Goal: Task Accomplishment & Management: Use online tool/utility

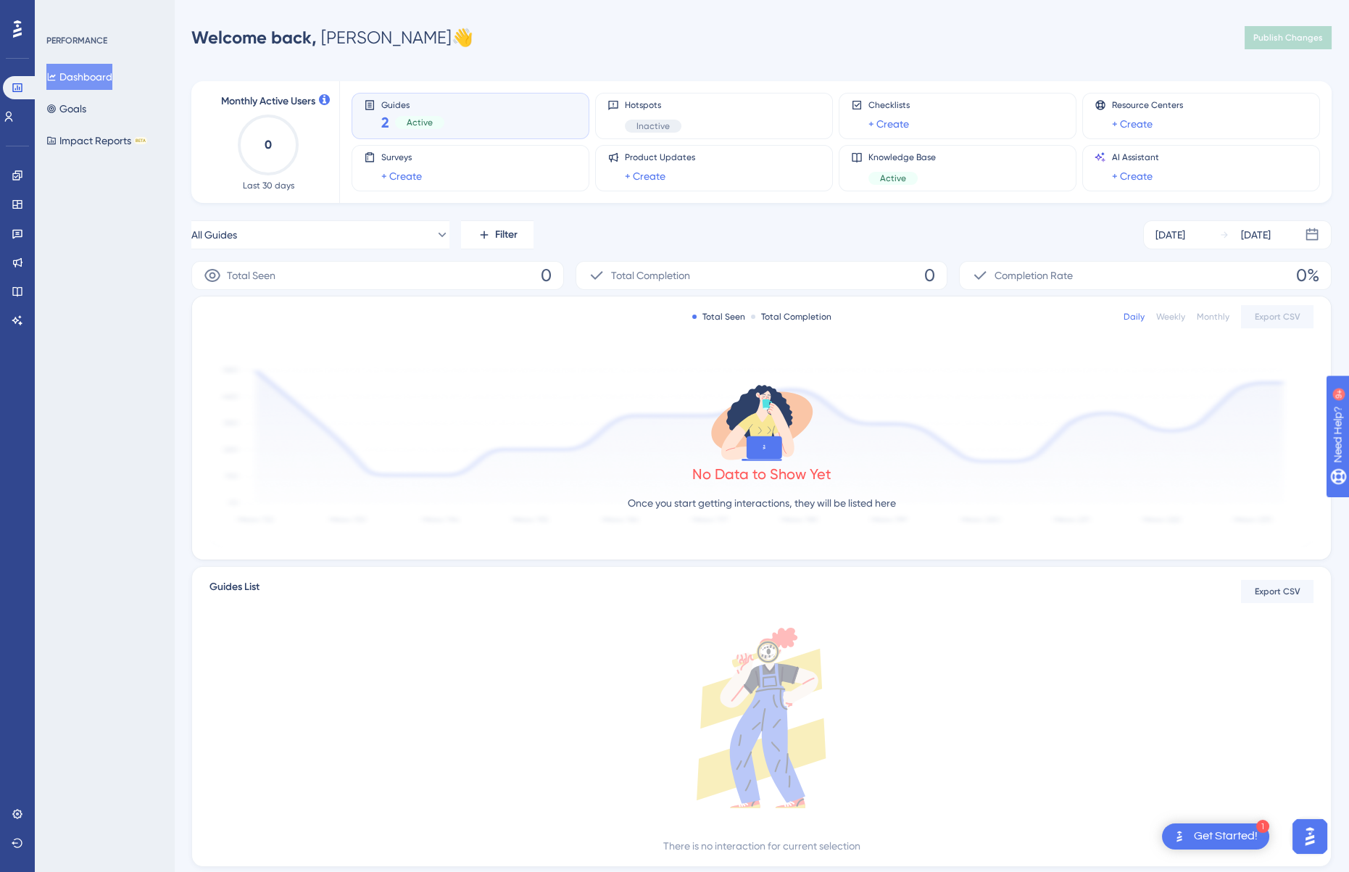
click at [417, 116] on div "Active" at bounding box center [419, 122] width 49 height 13
click at [1189, 843] on div "1 Get Started!" at bounding box center [1215, 836] width 107 height 26
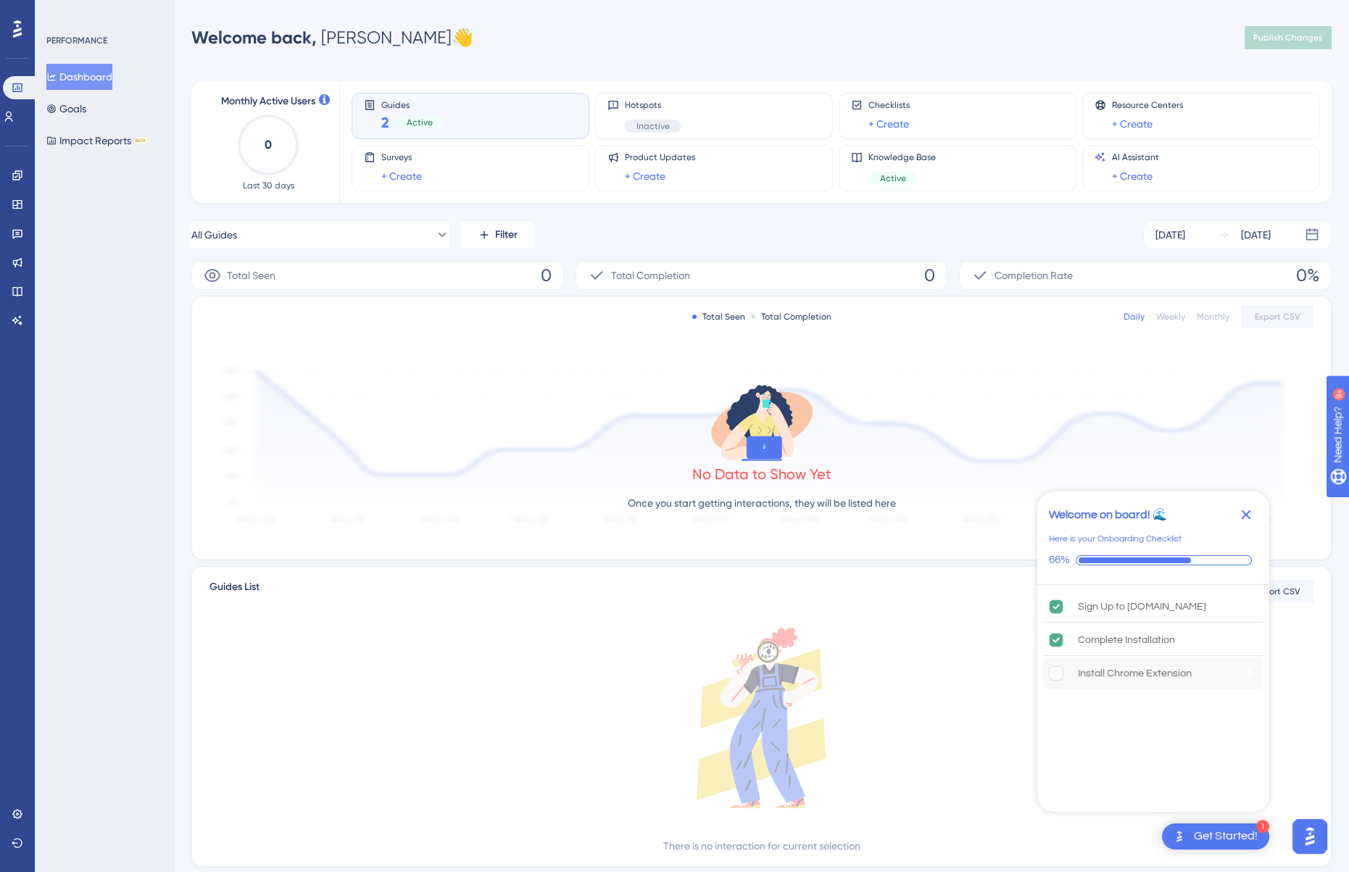
click at [1118, 673] on div "Install Chrome Extension" at bounding box center [1135, 673] width 114 height 17
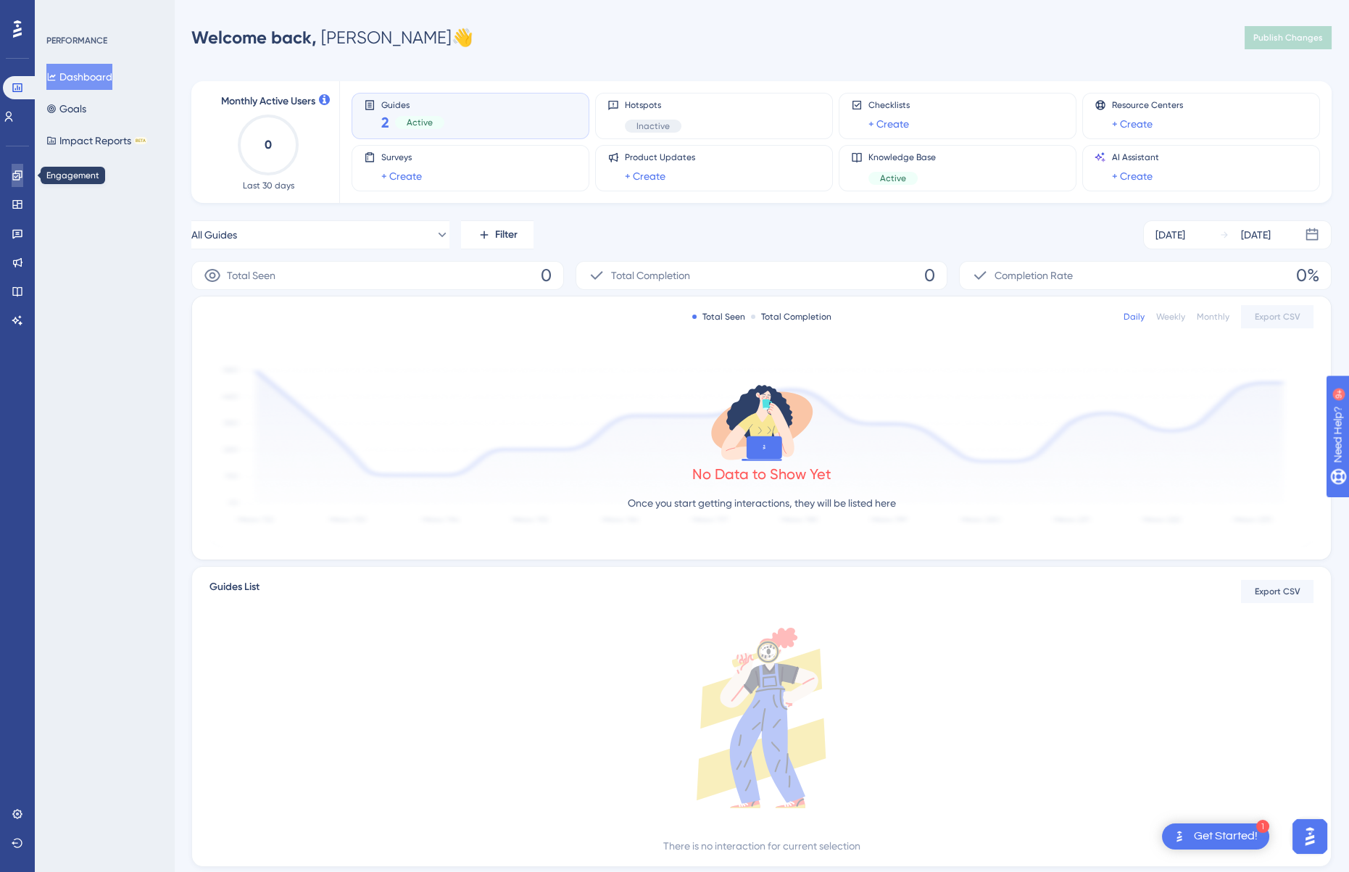
click at [19, 182] on link at bounding box center [18, 175] width 12 height 23
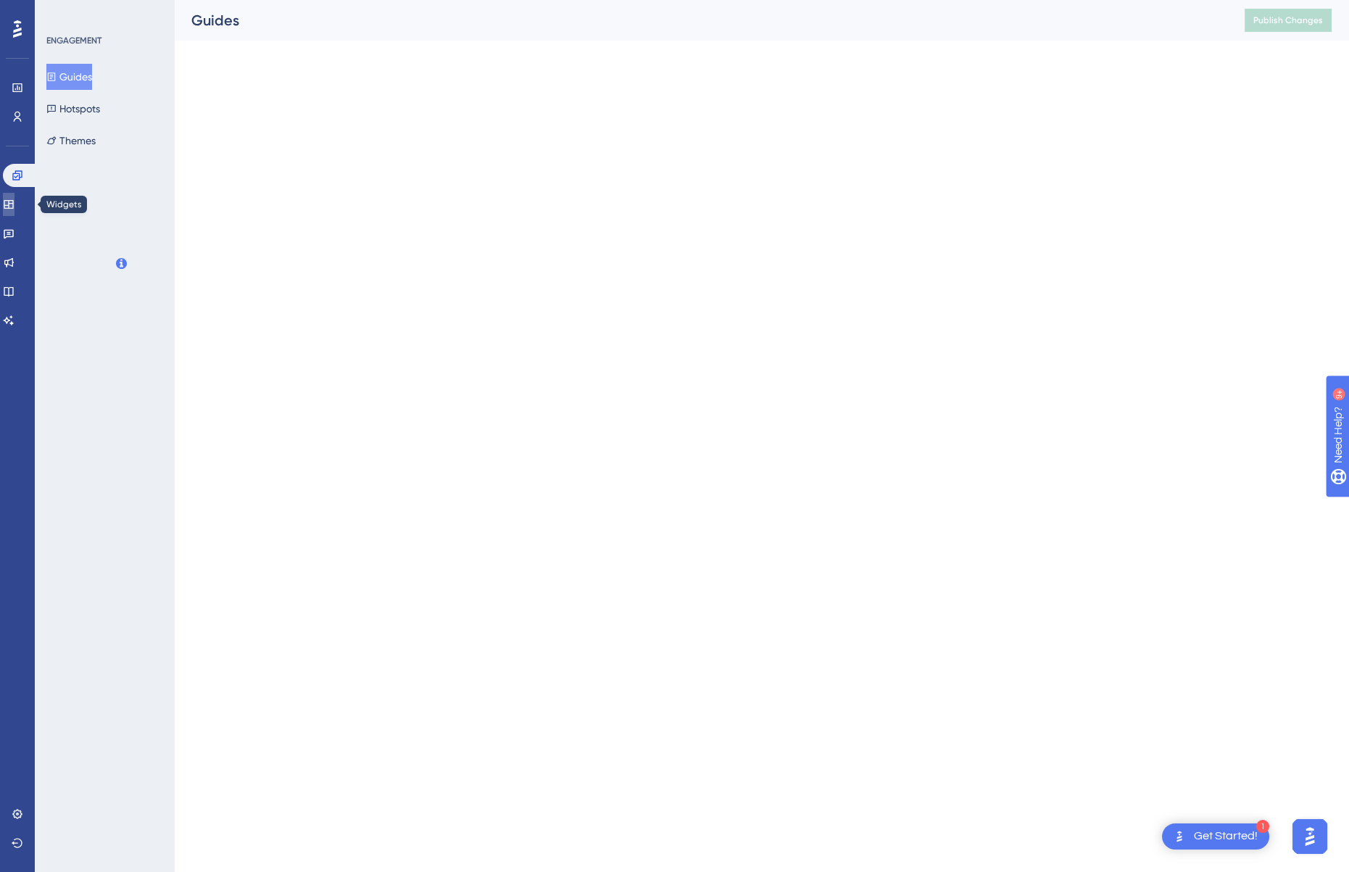
click at [12, 207] on icon at bounding box center [9, 205] width 12 height 12
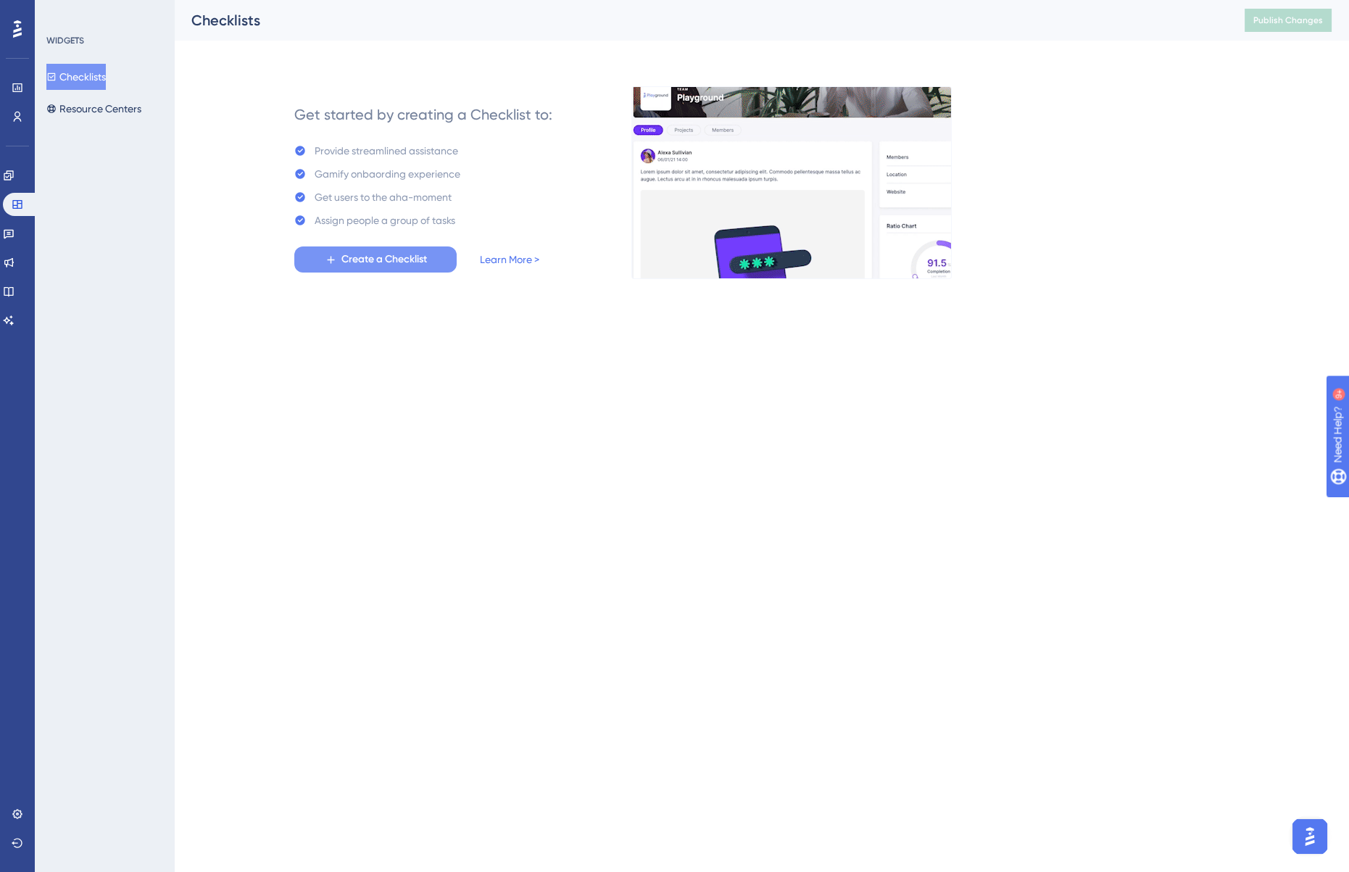
click at [321, 265] on button "Create a Checklist" at bounding box center [375, 259] width 162 height 26
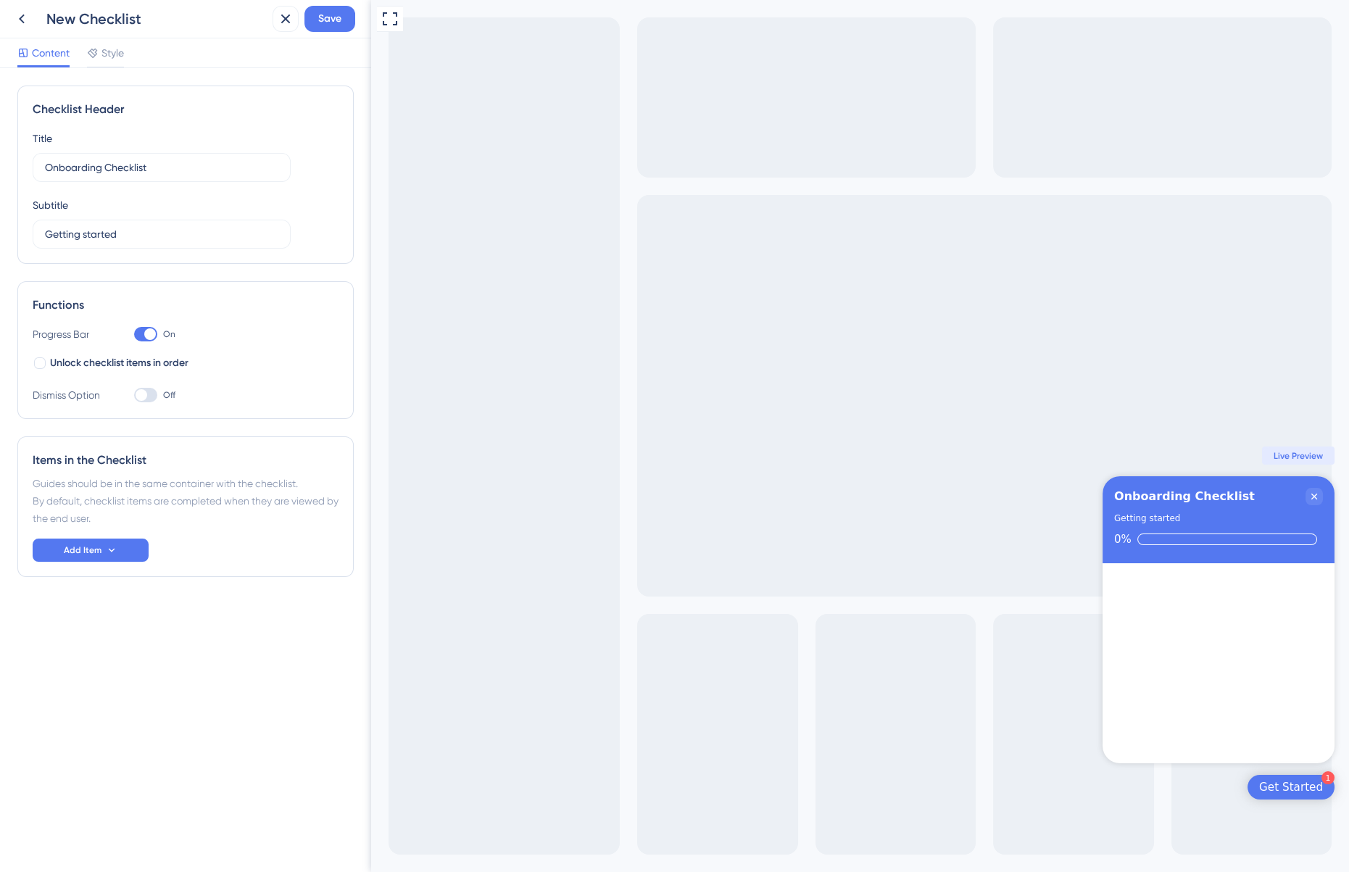
click at [7, 20] on div "New Checklist Save" at bounding box center [185, 19] width 371 height 38
click at [18, 20] on icon at bounding box center [21, 18] width 17 height 17
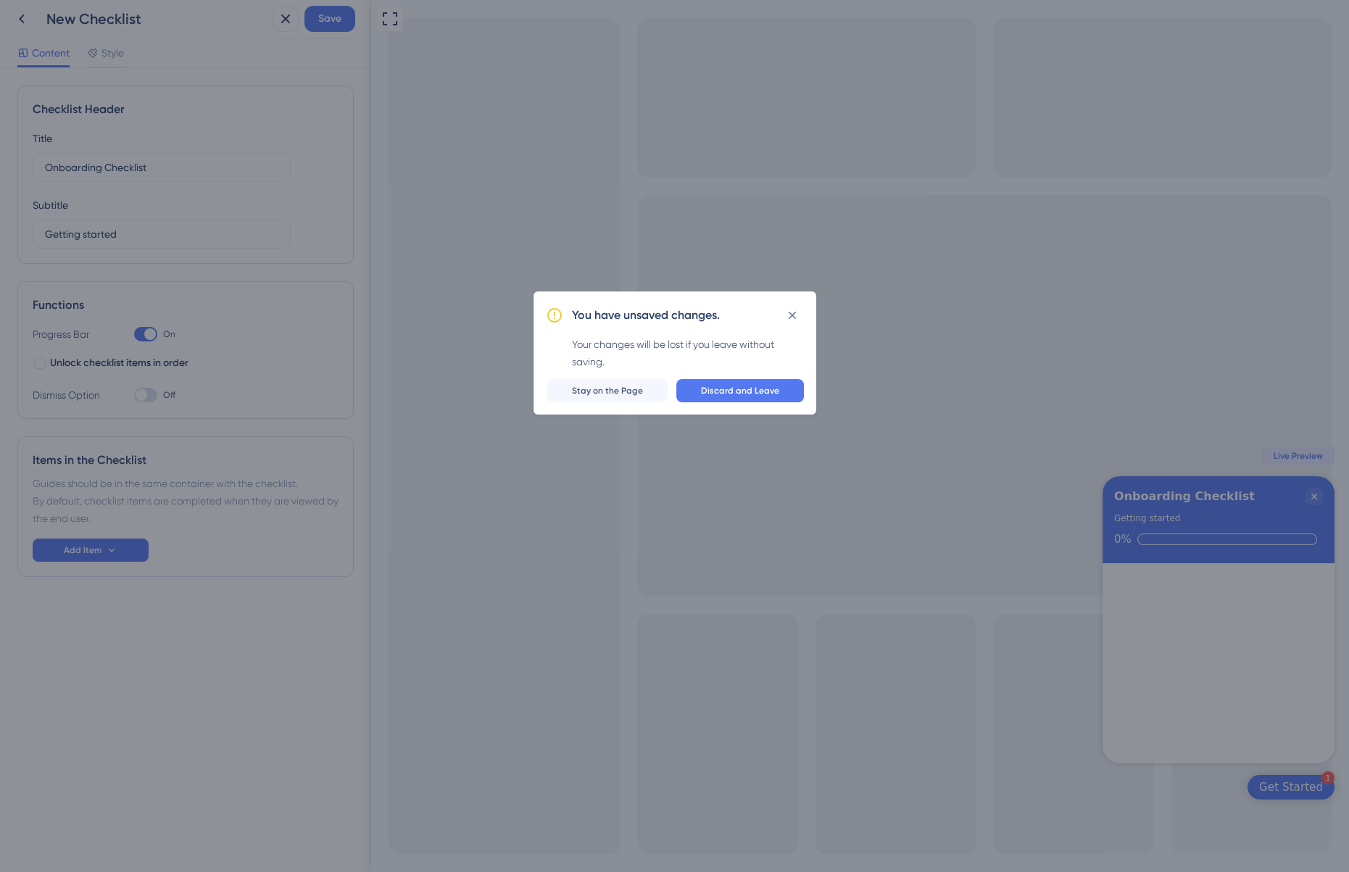
click at [636, 304] on div "You have unsaved changes." at bounding box center [688, 315] width 232 height 23
click at [790, 316] on icon at bounding box center [792, 315] width 8 height 8
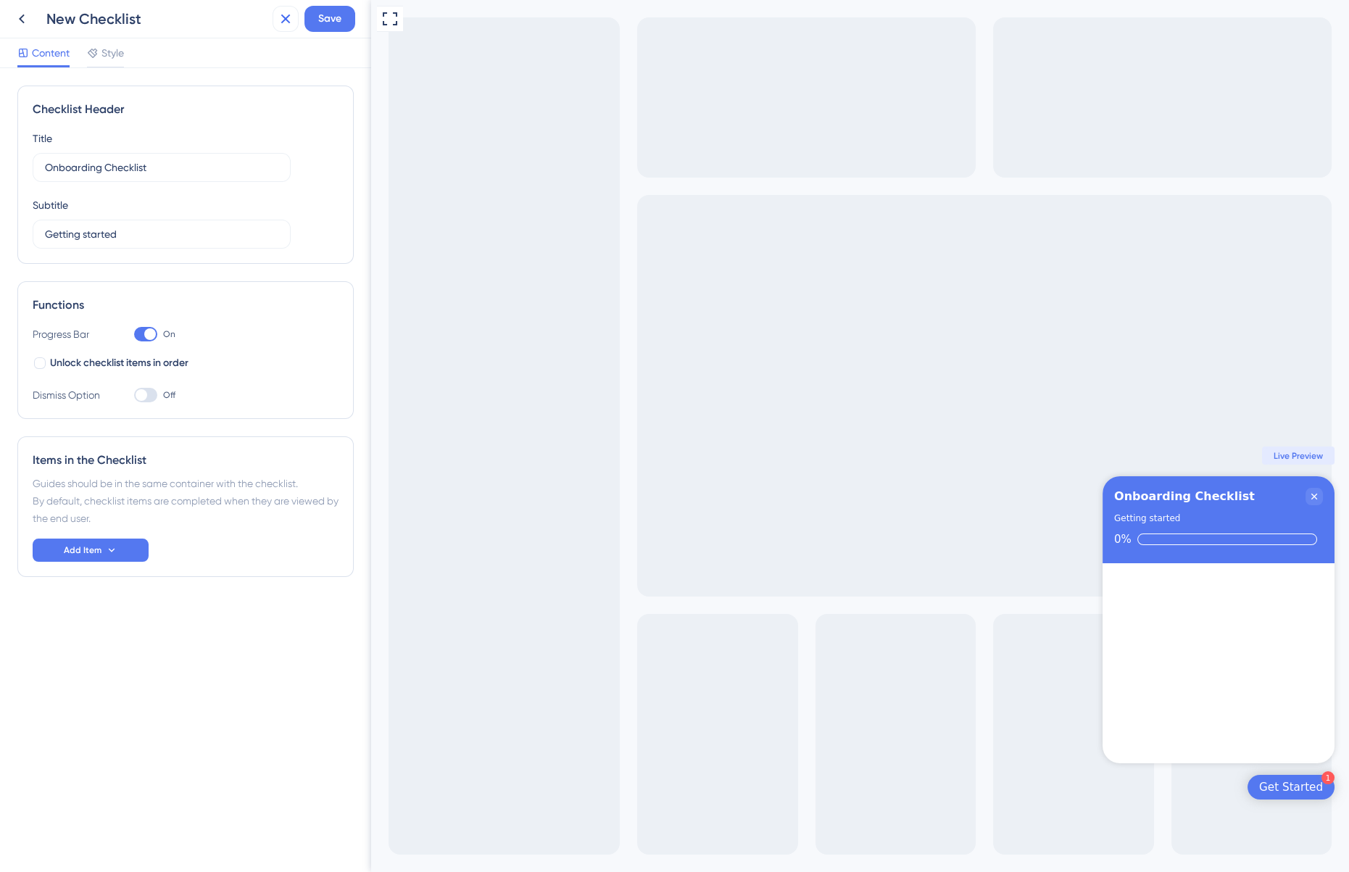
click at [278, 19] on icon at bounding box center [285, 18] width 17 height 17
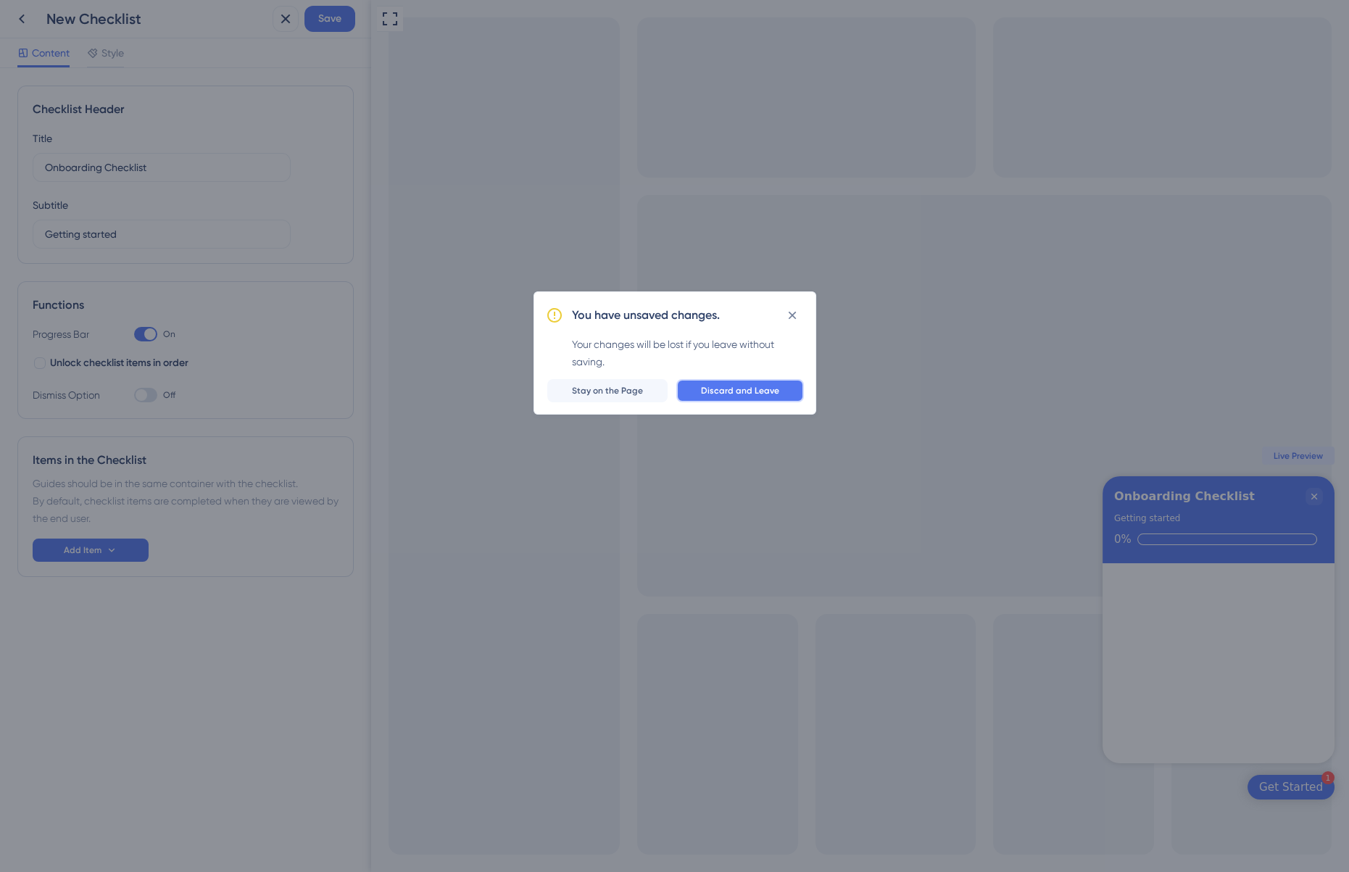
click at [720, 382] on button "Discard and Leave" at bounding box center [740, 390] width 128 height 23
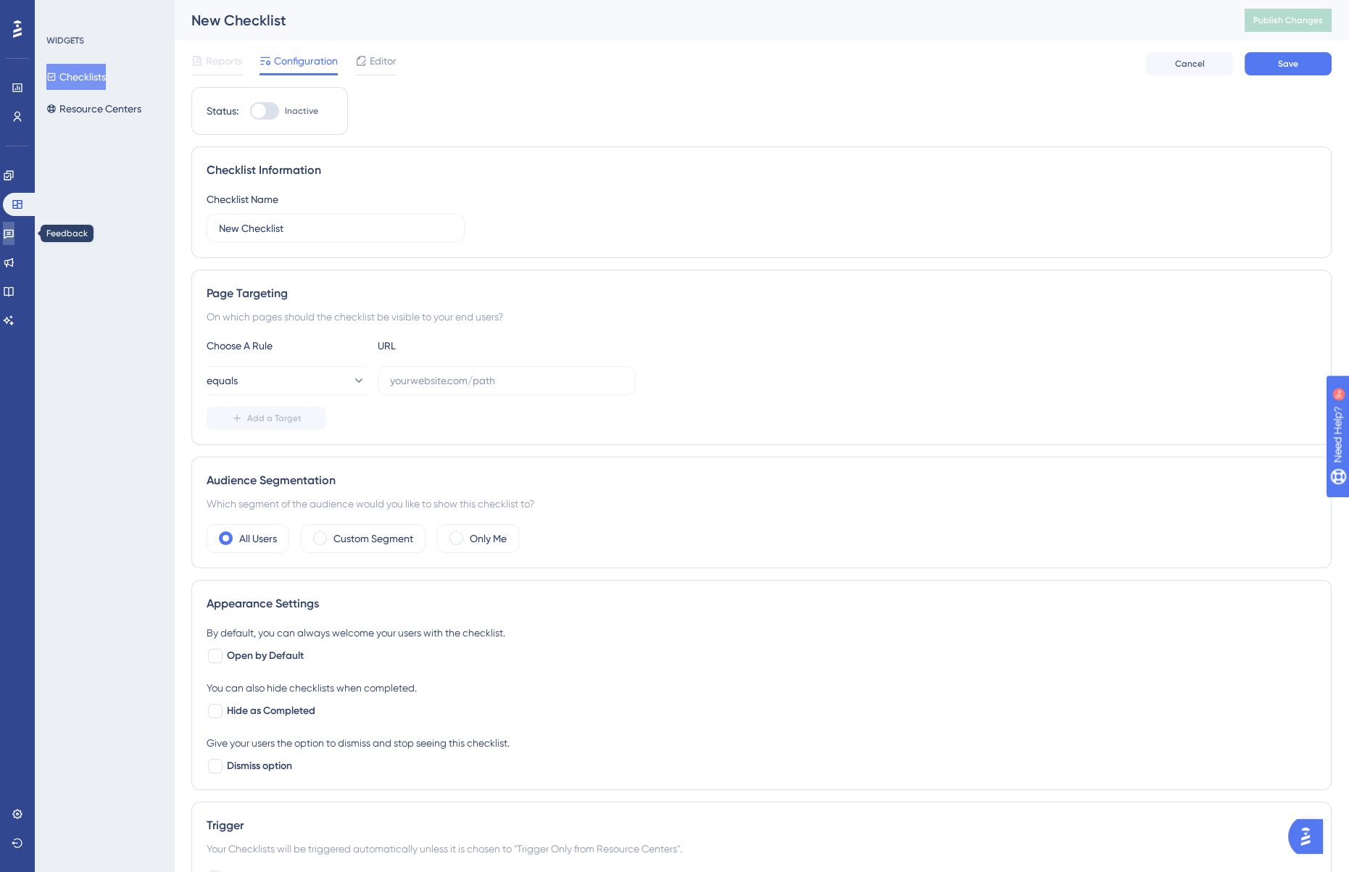
click at [14, 239] on link at bounding box center [9, 233] width 12 height 23
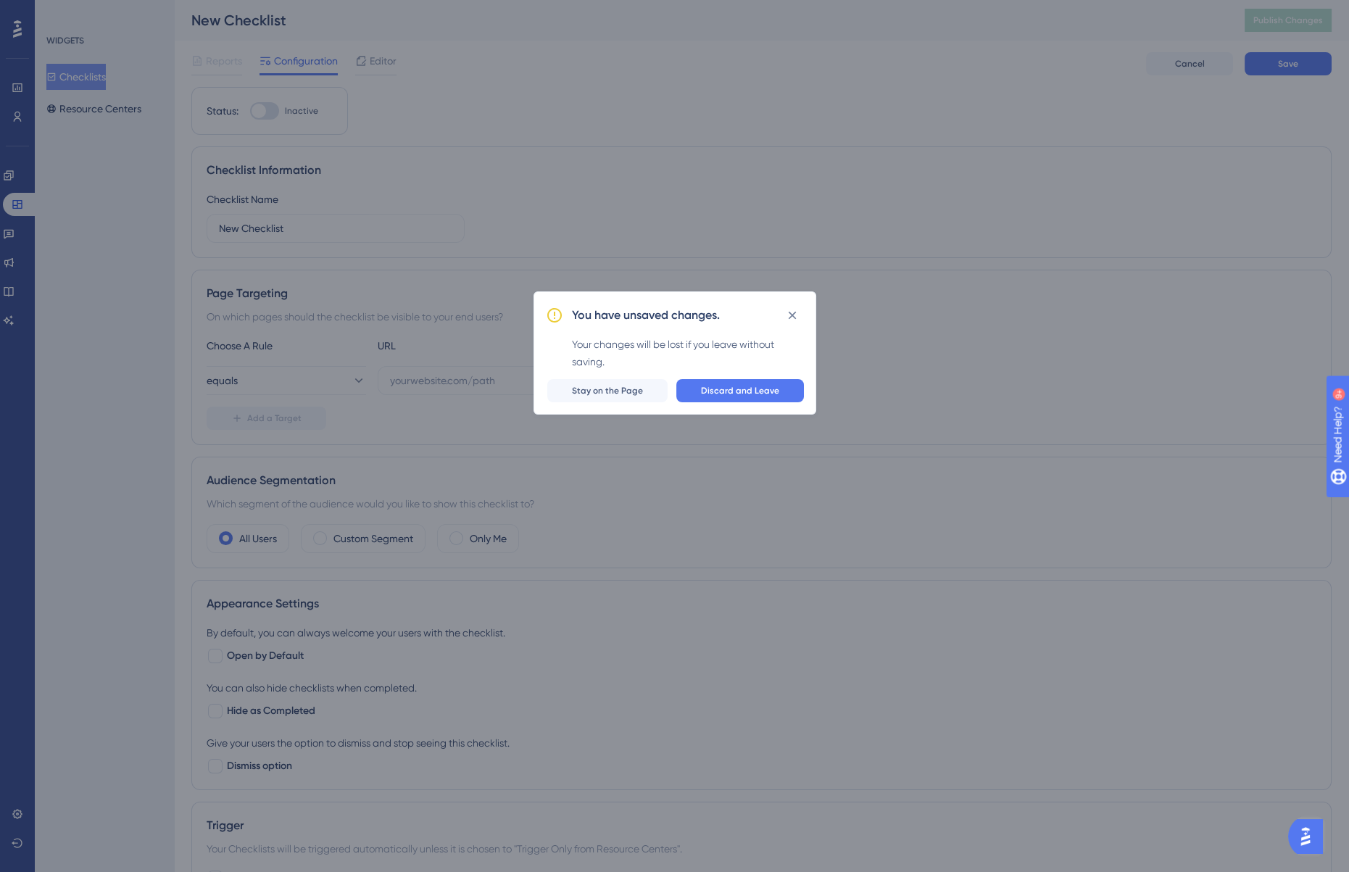
click at [19, 263] on div "You have unsaved changes. Your changes will be lost if you leave without saving…" at bounding box center [674, 436] width 1349 height 872
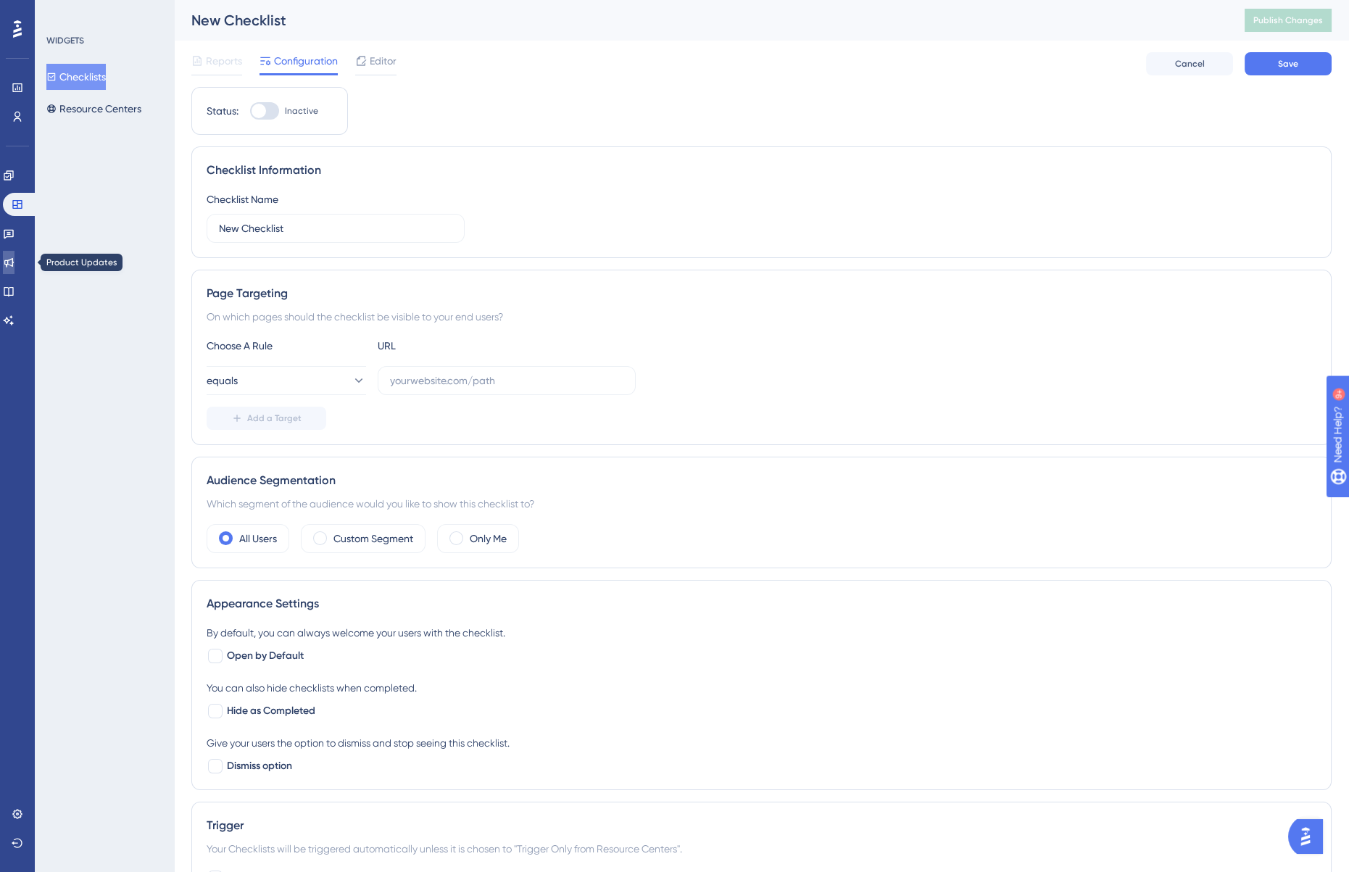
click at [14, 263] on icon at bounding box center [9, 263] width 12 height 12
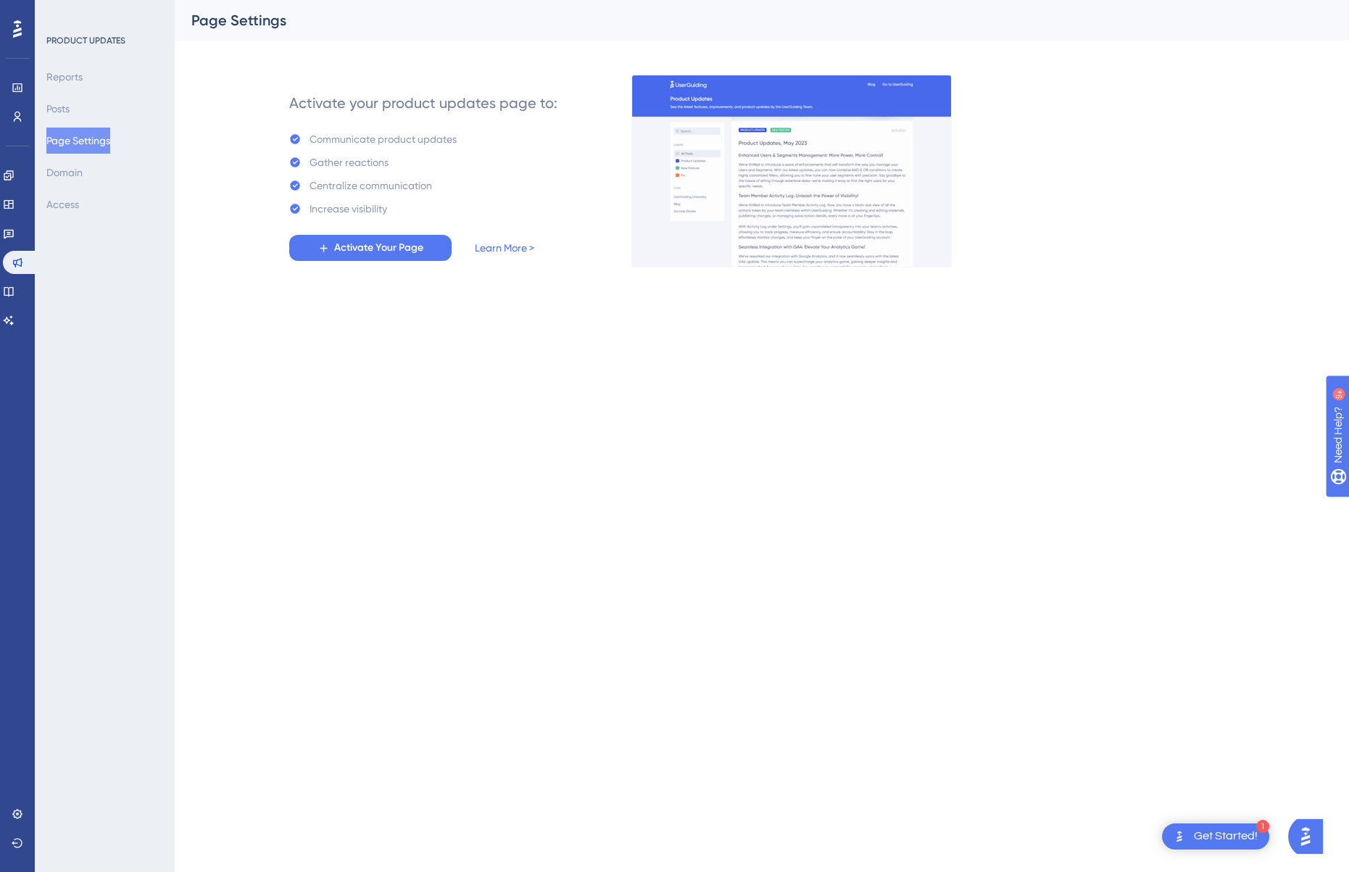
click at [70, 134] on button "Page Settings" at bounding box center [78, 141] width 64 height 26
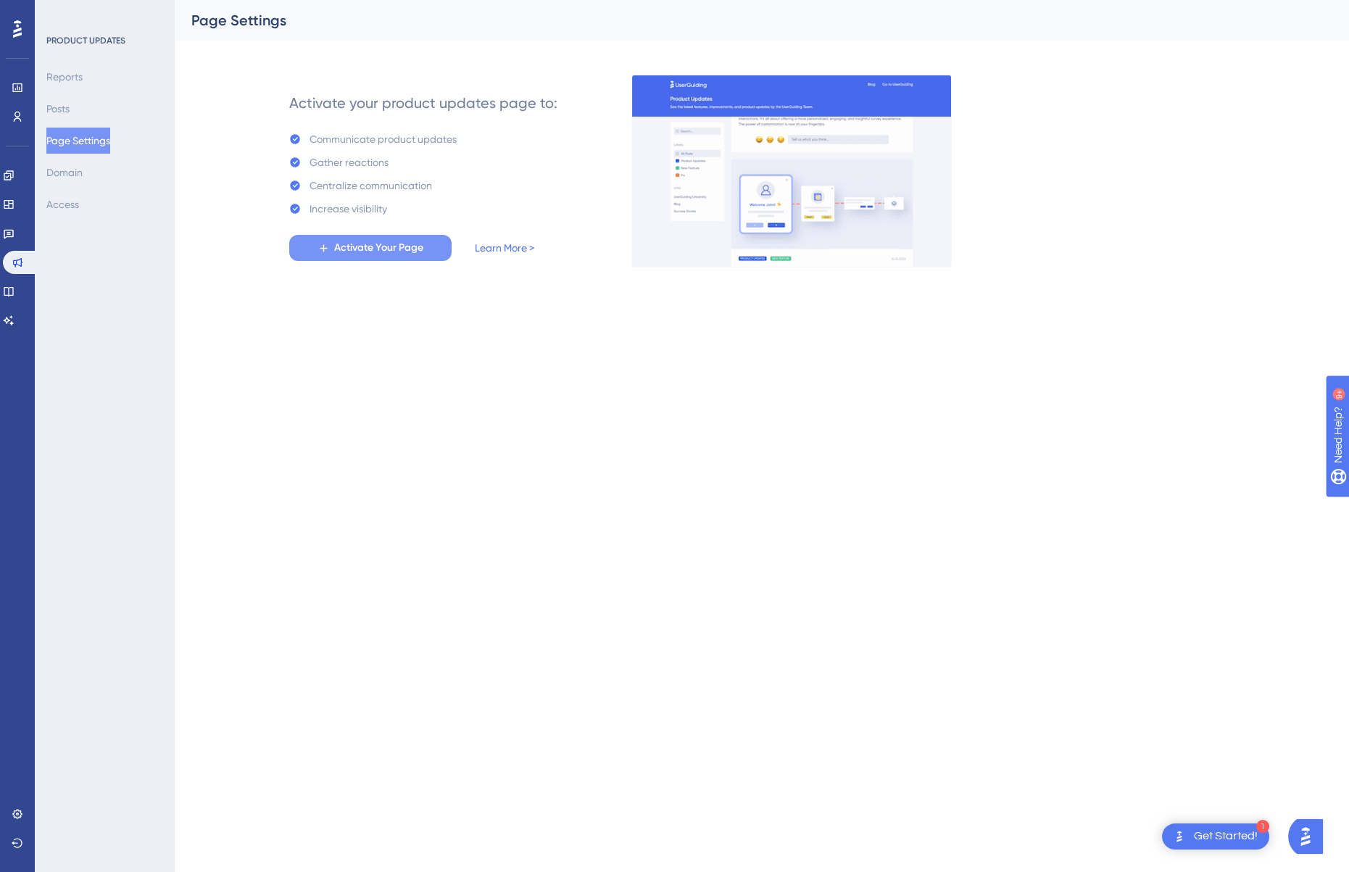
click at [368, 246] on span "Activate Your Page" at bounding box center [378, 247] width 89 height 17
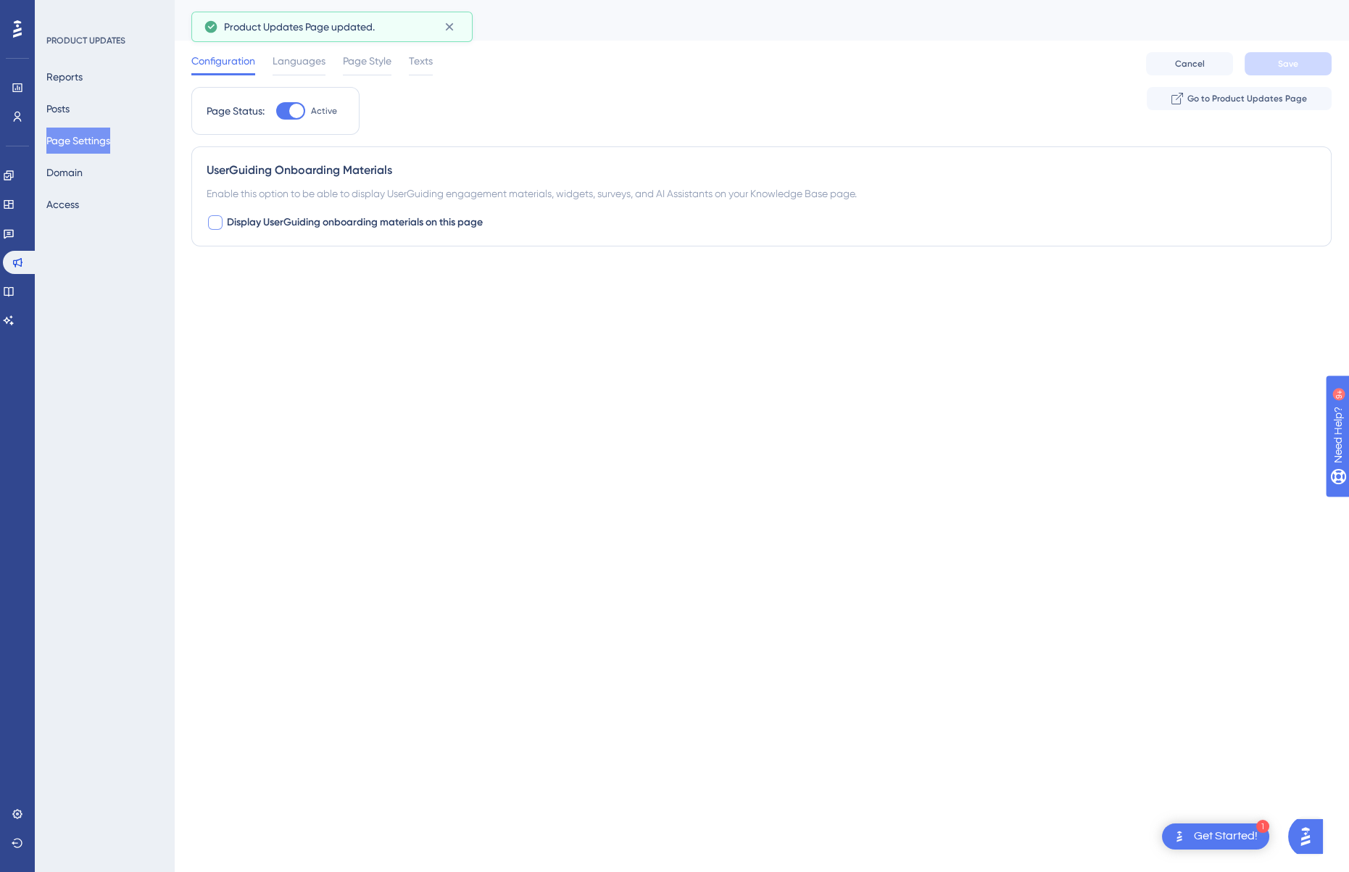
click at [236, 221] on span "Display UserGuiding onboarding materials on this page" at bounding box center [355, 222] width 256 height 17
checkbox input "true"
click at [320, 315] on button "[DOMAIN_NAME]" at bounding box center [286, 312] width 159 height 29
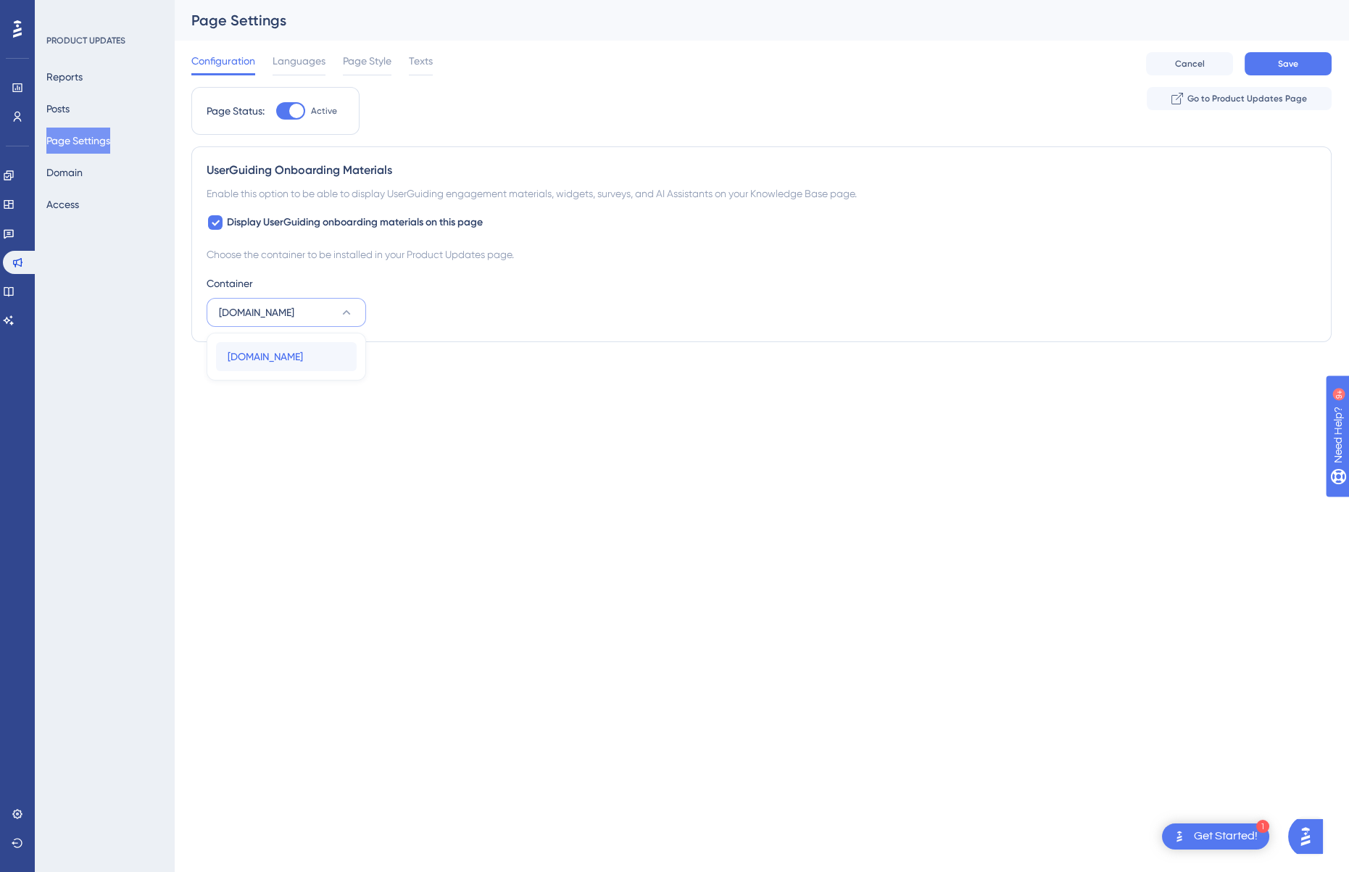
click at [307, 354] on div "[DOMAIN_NAME] [DOMAIN_NAME]" at bounding box center [286, 356] width 117 height 29
click at [1268, 91] on button "Go to Product Updates Page" at bounding box center [1239, 98] width 185 height 23
